Goal: Information Seeking & Learning: Learn about a topic

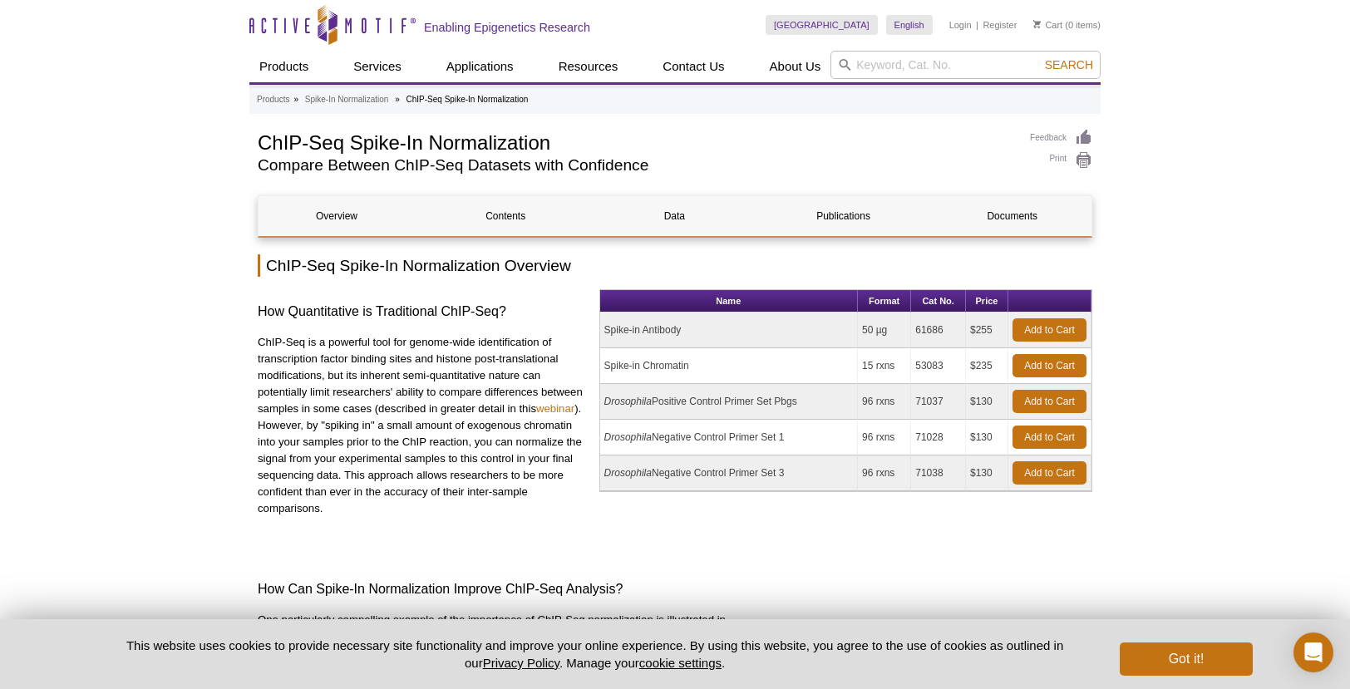
click at [935, 332] on td "61686" at bounding box center [938, 330] width 55 height 36
copy td "61686"
click at [671, 337] on td "Spike-in Antibody" at bounding box center [729, 330] width 258 height 36
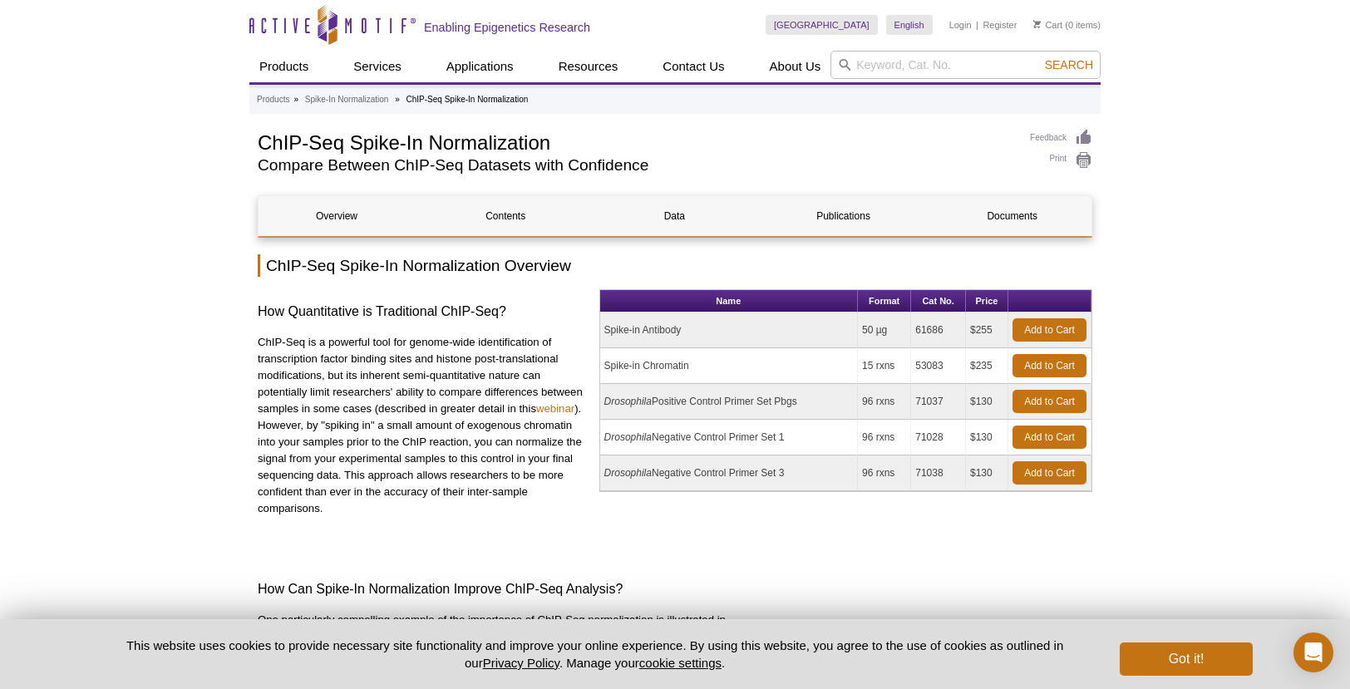
click at [671, 337] on td "Spike-in Antibody" at bounding box center [729, 330] width 258 height 36
copy tr "Spike-in Antibody"
click at [634, 366] on td "Spike-in Chromatin" at bounding box center [729, 366] width 258 height 36
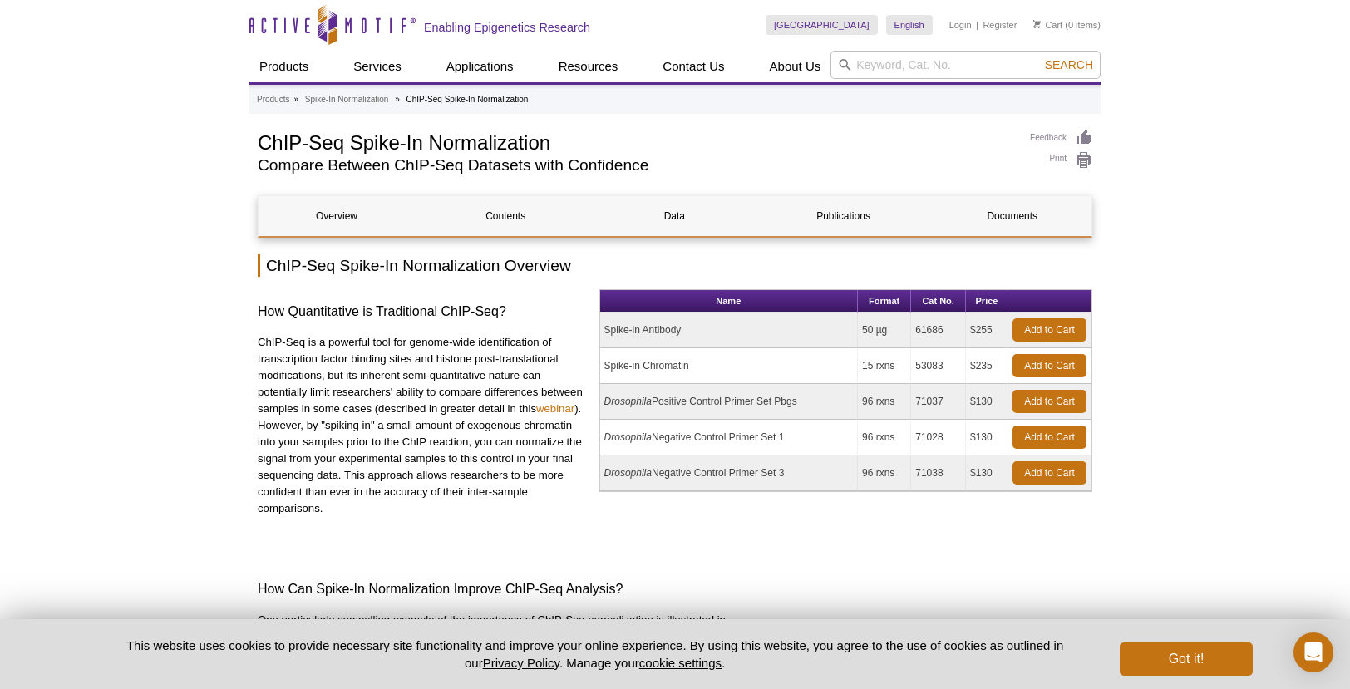
copy tr "Spike-in Chromatin"
click at [934, 363] on td "53083" at bounding box center [938, 366] width 55 height 36
copy td "53083"
